Goal: Check status: Check status

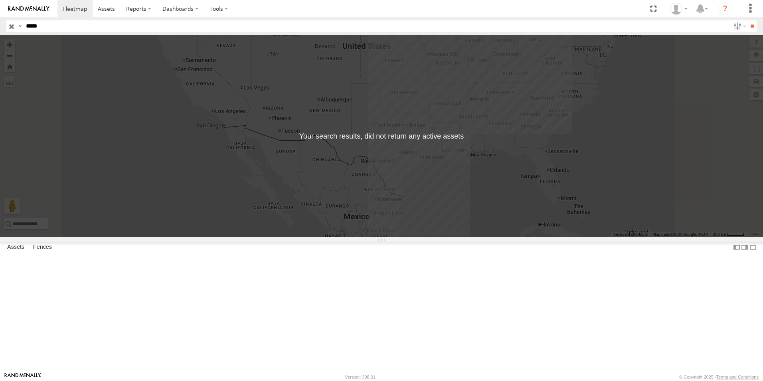
drag, startPoint x: 54, startPoint y: 27, endPoint x: 18, endPoint y: 32, distance: 36.0
click at [18, 32] on header "Search Query Asset ID Asset Label Registration Manufacturer Model VIN Job ID" at bounding box center [381, 26] width 763 height 18
type input "******"
click at [748, 25] on input "**" at bounding box center [752, 26] width 9 height 12
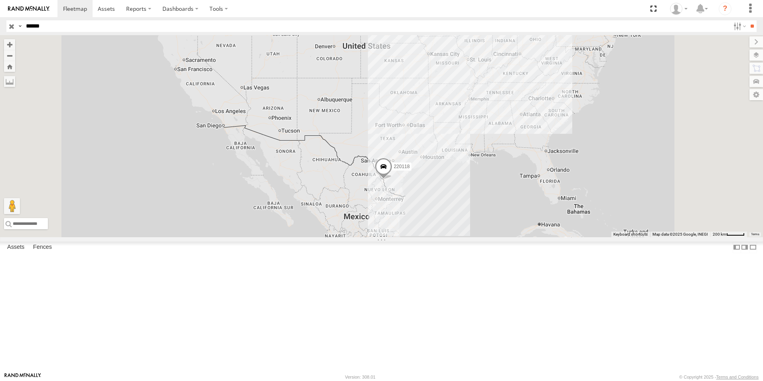
click at [410, 170] on span "220118" at bounding box center [402, 167] width 16 height 6
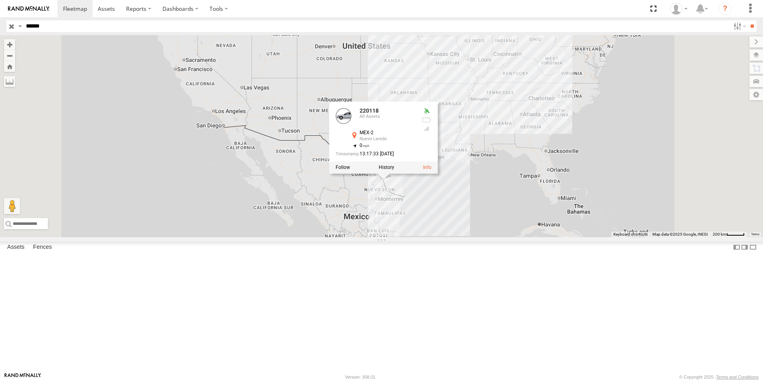
click at [503, 237] on div "220118 220118 All Assets MEX-2 Nuevo Laredo 27.59199 , -99.55038 0 13:17:33 [DA…" at bounding box center [381, 136] width 763 height 202
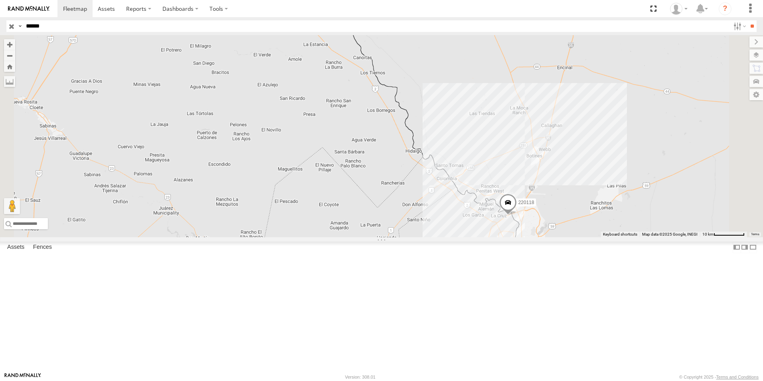
drag, startPoint x: 619, startPoint y: 303, endPoint x: 525, endPoint y: 202, distance: 137.9
click at [525, 202] on div "220118" at bounding box center [381, 136] width 763 height 202
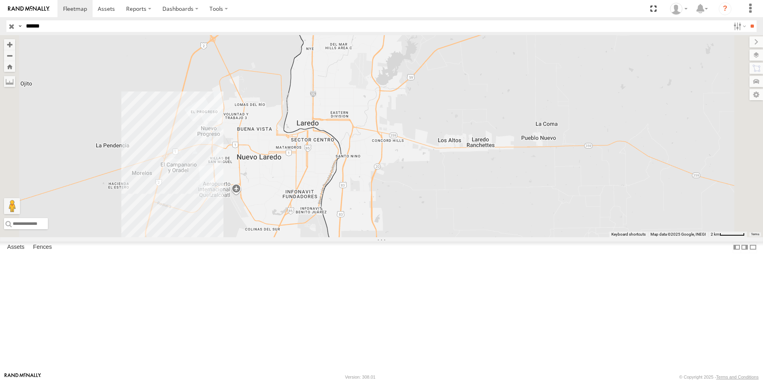
drag, startPoint x: 434, startPoint y: 105, endPoint x: 449, endPoint y: 135, distance: 33.9
click at [448, 133] on div "220118" at bounding box center [381, 136] width 763 height 202
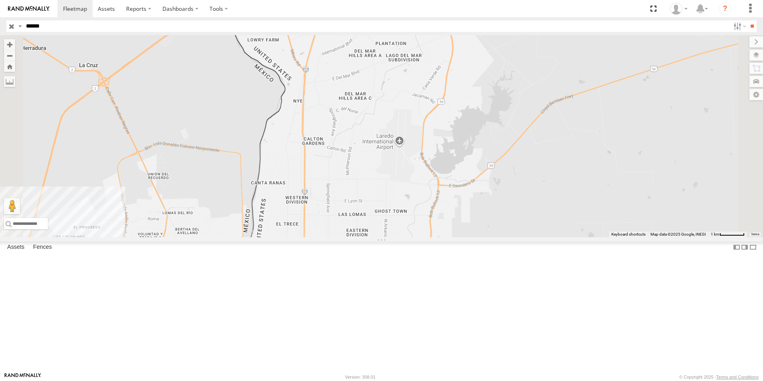
click at [221, 8] on span "220118" at bounding box center [213, 5] width 16 height 6
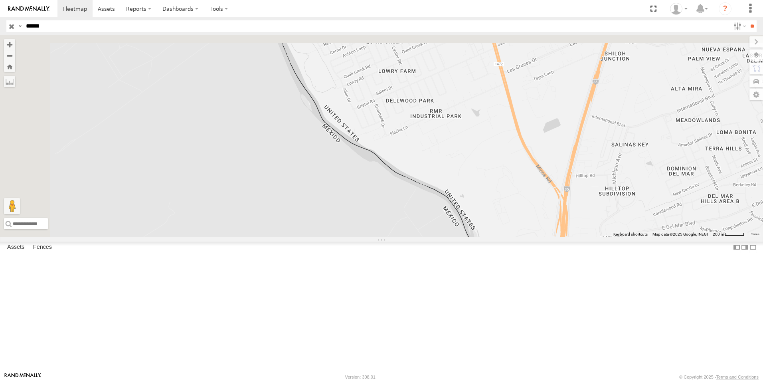
drag, startPoint x: 349, startPoint y: 93, endPoint x: 400, endPoint y: 215, distance: 132.7
click at [396, 206] on div "220118 220118 All Assets MEX-2 Nuevo Laredo 27.59199 , -99.55038 0 13:17:33 [DA…" at bounding box center [381, 136] width 763 height 202
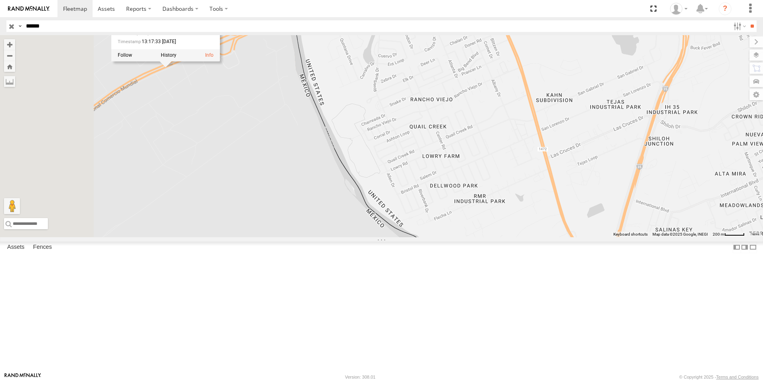
drag, startPoint x: 363, startPoint y: 130, endPoint x: 391, endPoint y: 164, distance: 44.8
click at [391, 164] on div "220118 220118 All Assets MEX-2 Nuevo Laredo 27.59199 , -99.55038 0 13:17:33 [DA…" at bounding box center [381, 136] width 763 height 202
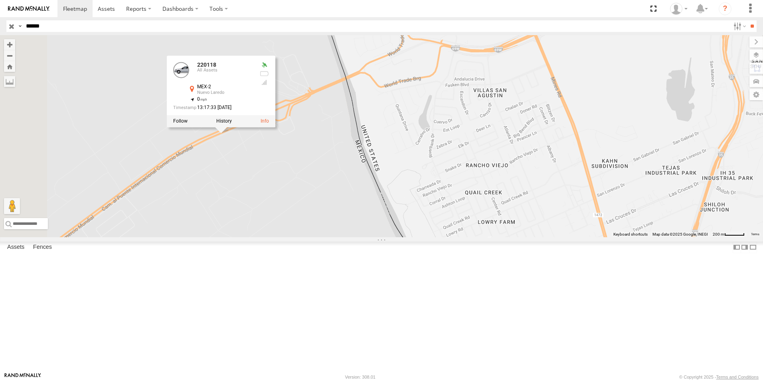
click at [404, 199] on div "220118 220118 All Assets MEX-2 Nuevo Laredo 27.59199 , -99.55038 0 13:17:33 [DA…" at bounding box center [381, 136] width 763 height 202
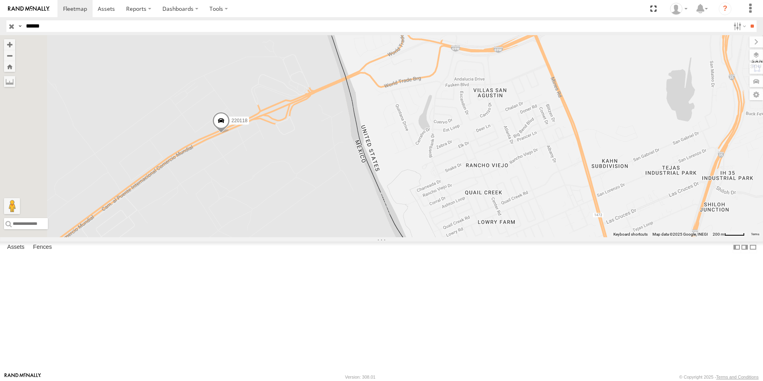
click at [410, 216] on div "220118" at bounding box center [381, 136] width 763 height 202
click at [366, 214] on div "220118" at bounding box center [381, 136] width 763 height 202
click at [248, 123] on span "220118" at bounding box center [240, 121] width 16 height 6
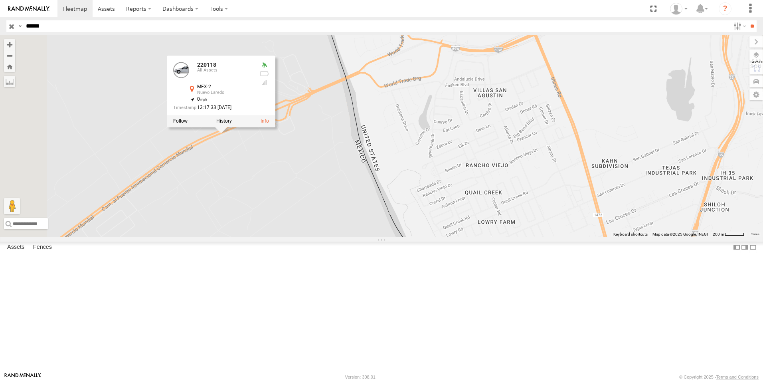
click at [349, 208] on div "220118 220118 All Assets MEX-2 Nuevo Laredo 27.59199 , -99.55038 0 13:17:33 [DA…" at bounding box center [381, 136] width 763 height 202
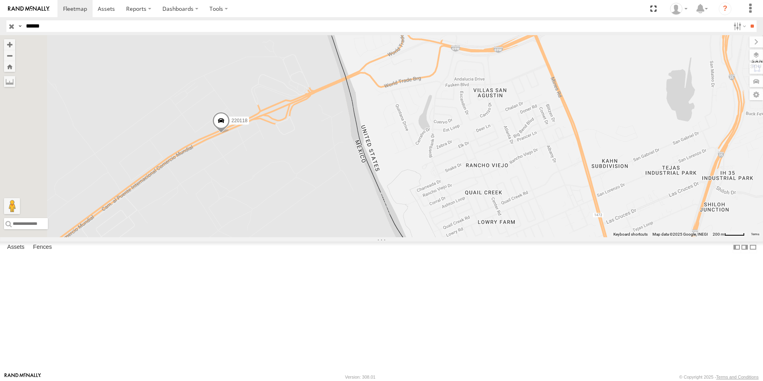
click at [371, 214] on div "220118" at bounding box center [381, 136] width 763 height 202
click at [372, 214] on div "220118" at bounding box center [381, 136] width 763 height 202
